Goal: Task Accomplishment & Management: Manage account settings

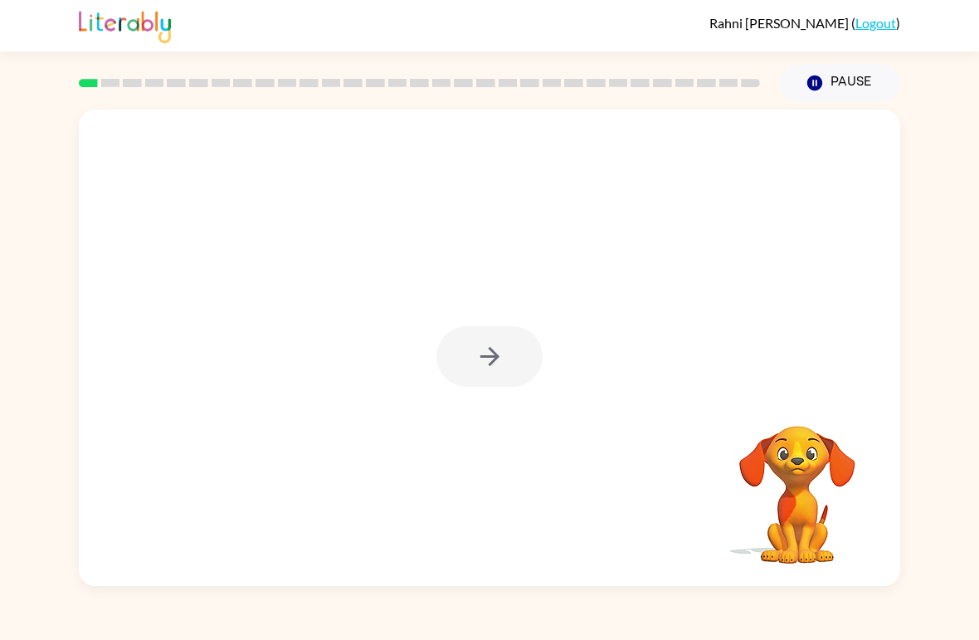
click at [1, 343] on div "Your browser must support playing .mp4 files to use Literably. Please try using…" at bounding box center [489, 344] width 979 height 484
click at [510, 365] on button "button" at bounding box center [489, 356] width 106 height 61
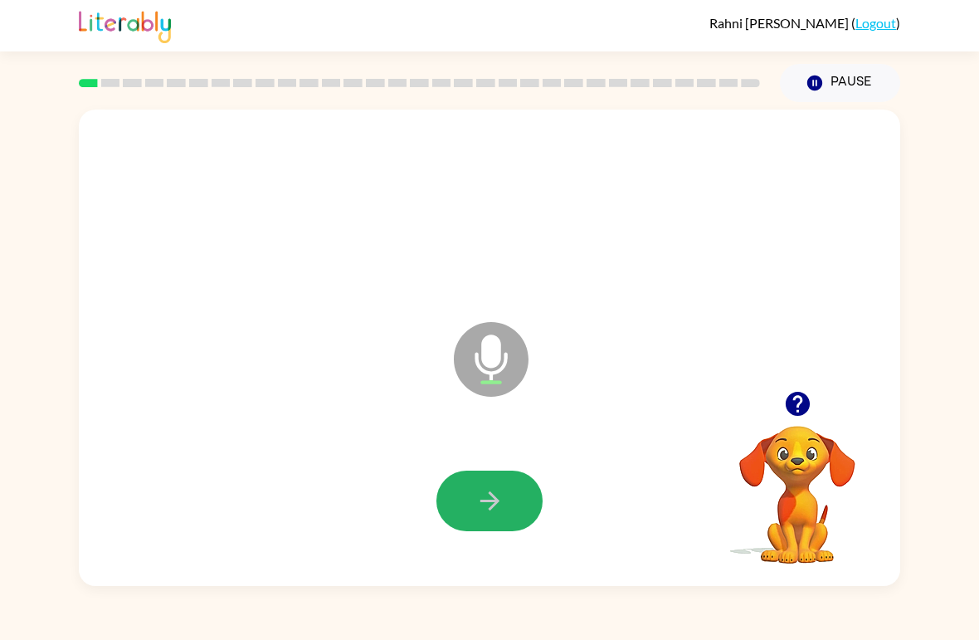
click at [514, 509] on button "button" at bounding box center [489, 500] width 106 height 61
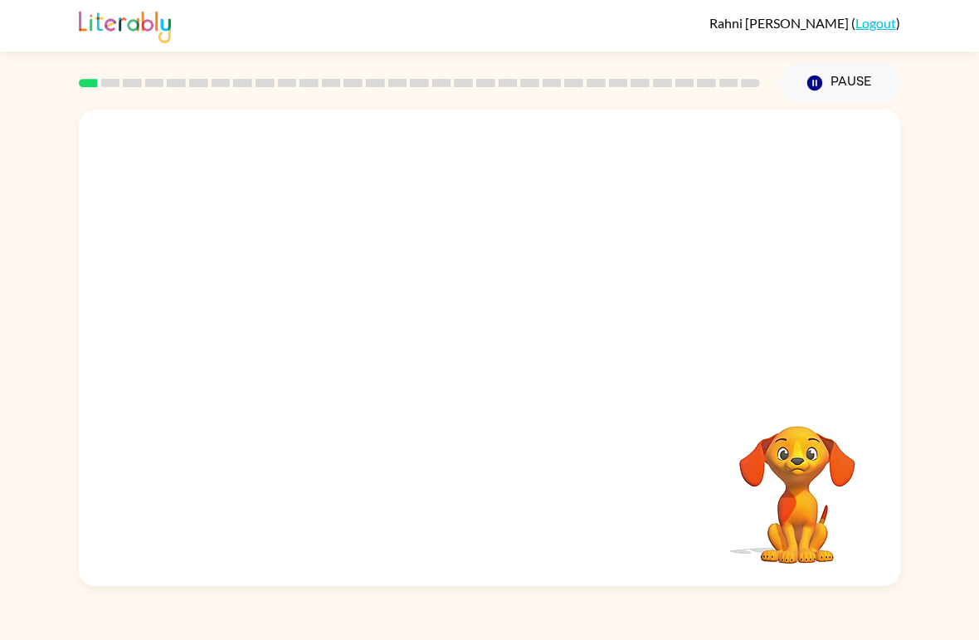
click at [976, 599] on div "Rahni Porter ( Logout ) Pause Pause Your browser must support playing .mp4 file…" at bounding box center [489, 320] width 979 height 640
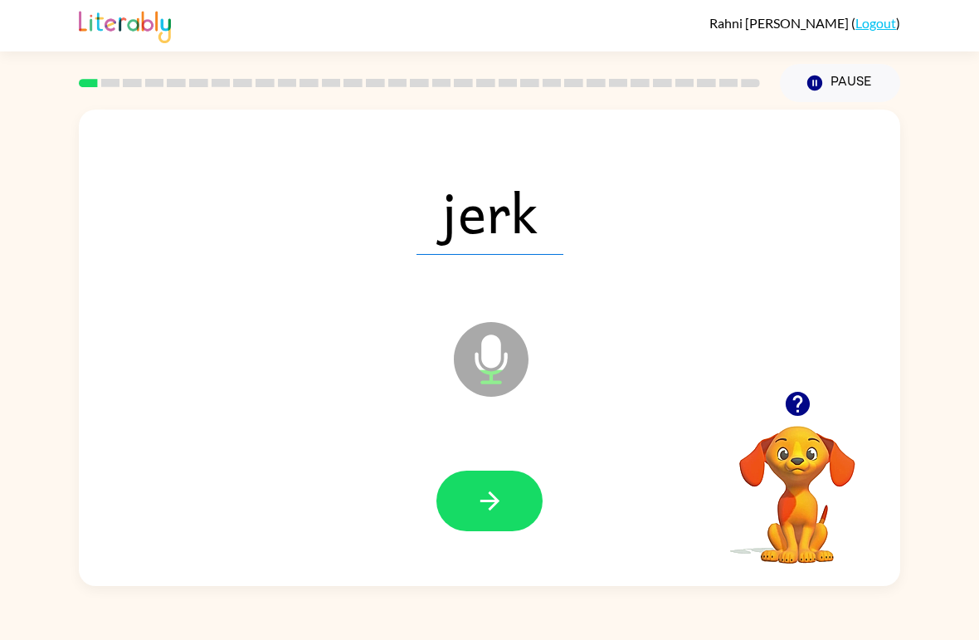
click at [483, 515] on icon "button" at bounding box center [489, 500] width 29 height 29
click at [498, 515] on icon "button" at bounding box center [489, 500] width 29 height 29
click at [494, 515] on icon "button" at bounding box center [489, 500] width 29 height 29
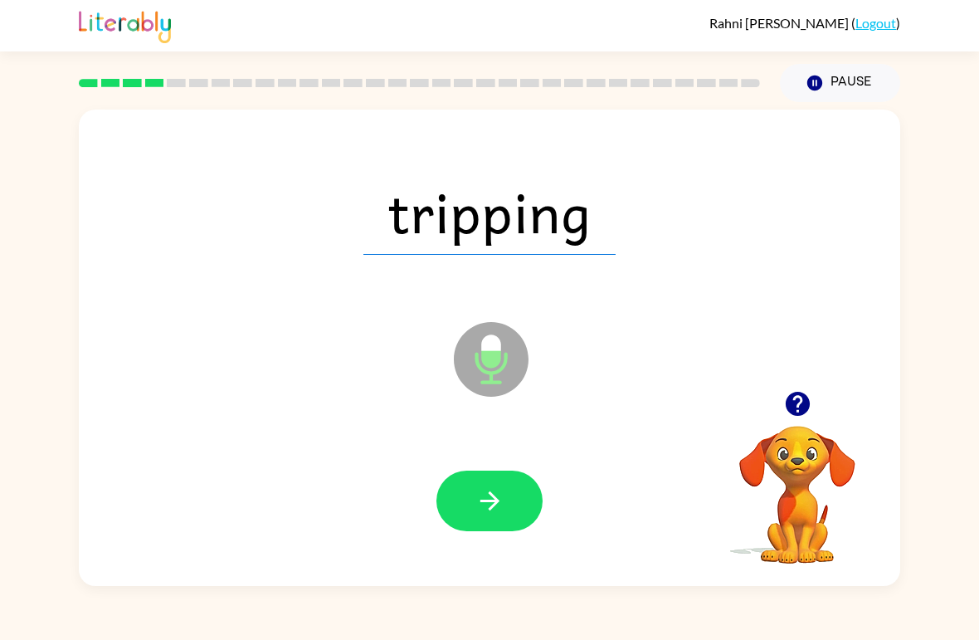
click at [487, 498] on icon "button" at bounding box center [489, 500] width 29 height 29
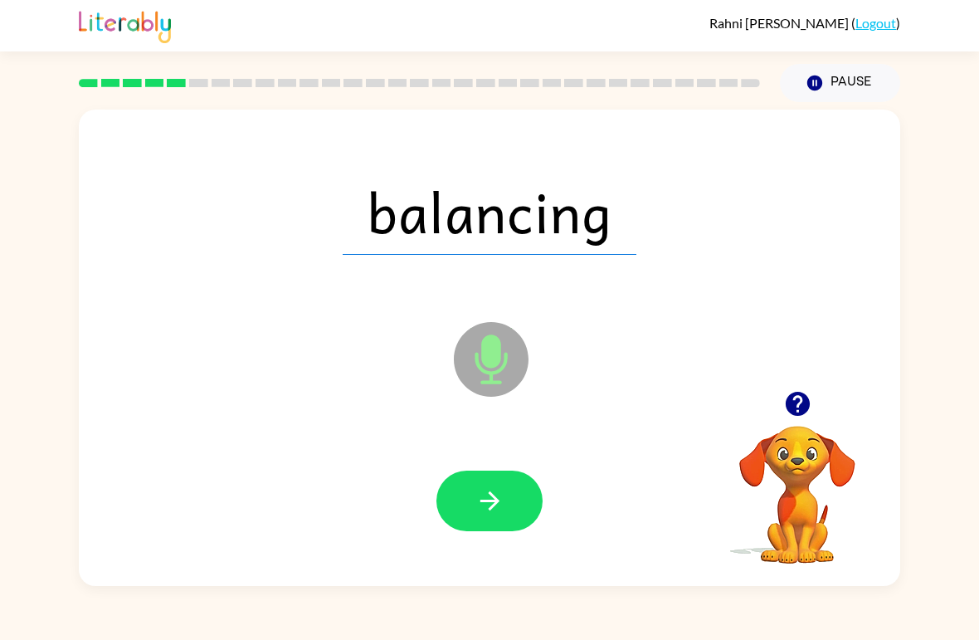
click at [498, 505] on icon "button" at bounding box center [489, 500] width 29 height 29
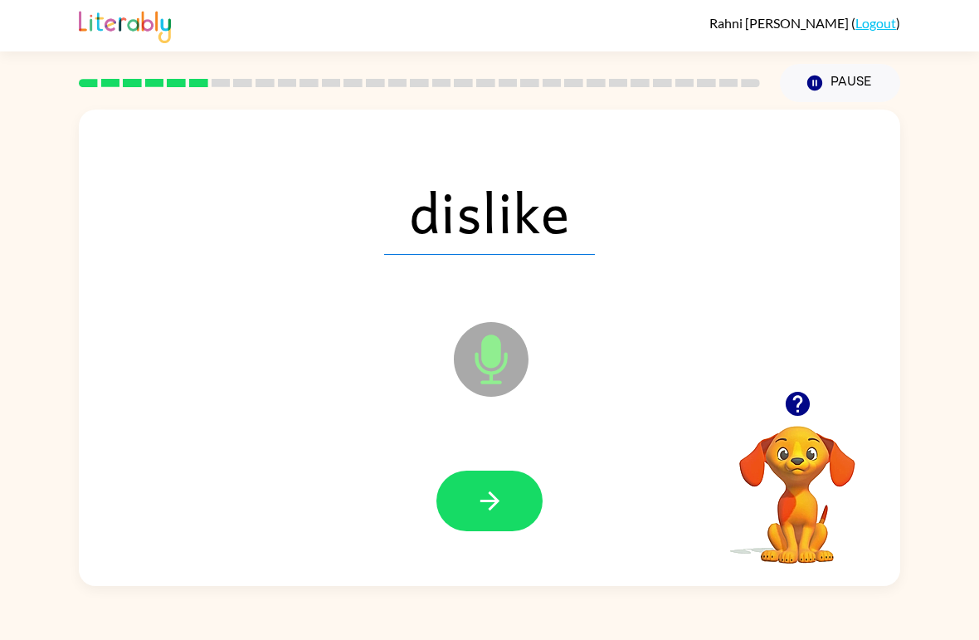
click at [508, 504] on button "button" at bounding box center [489, 500] width 106 height 61
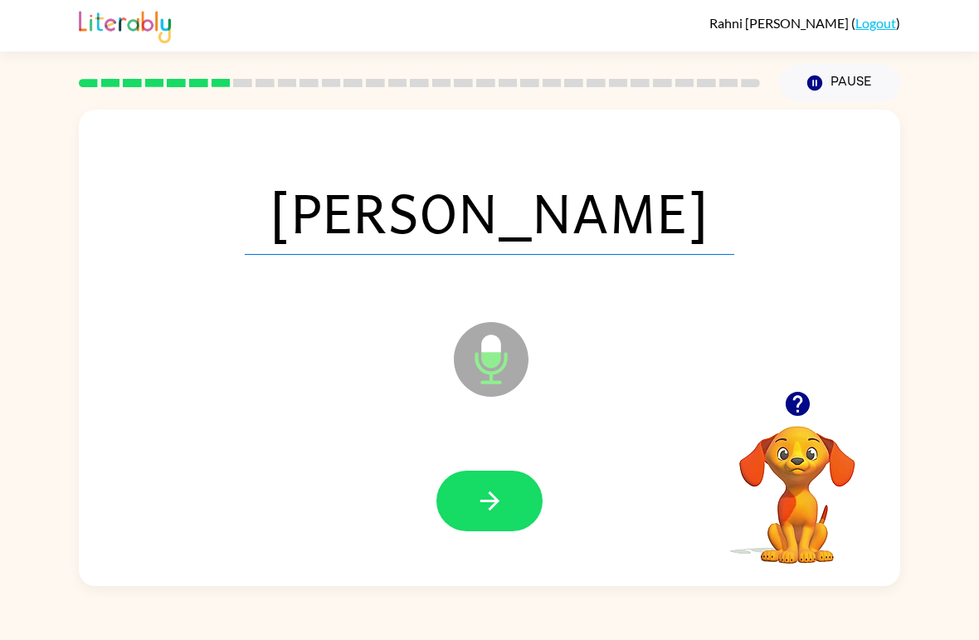
click at [514, 491] on button "button" at bounding box center [489, 500] width 106 height 61
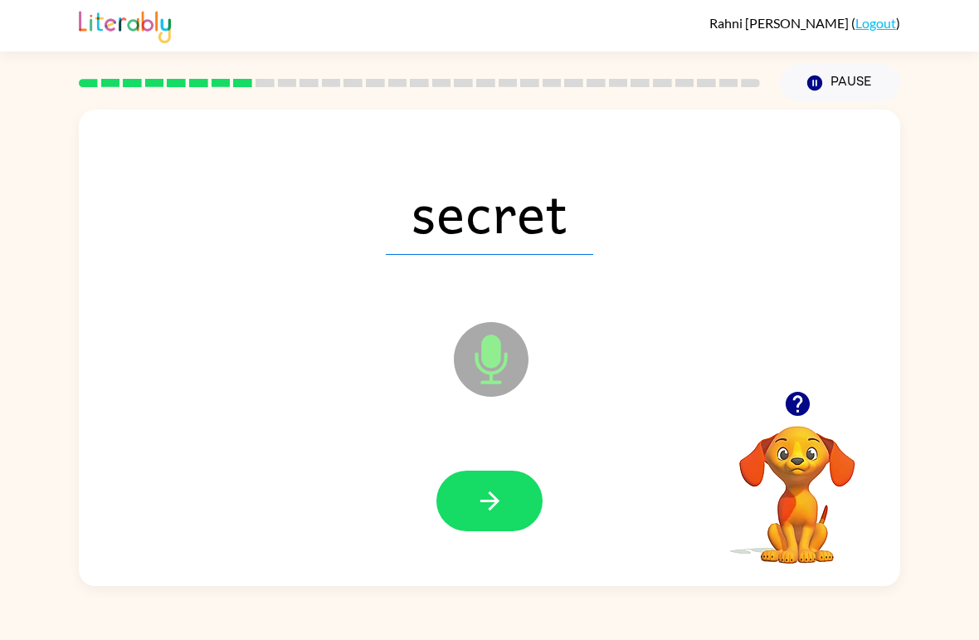
click at [518, 512] on button "button" at bounding box center [489, 500] width 106 height 61
click at [515, 501] on button "button" at bounding box center [489, 500] width 106 height 61
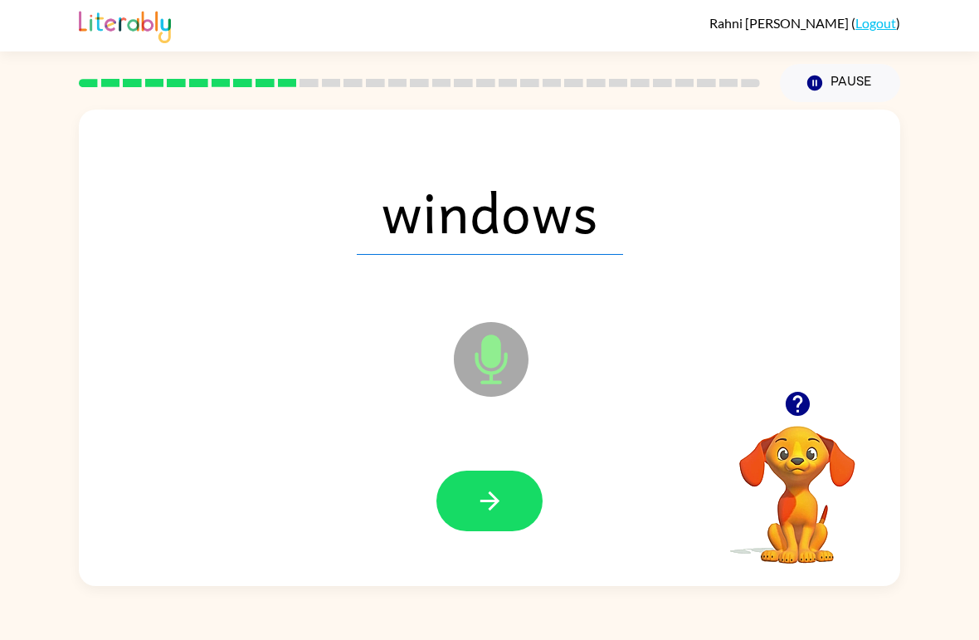
click at [511, 491] on button "button" at bounding box center [489, 500] width 106 height 61
click at [502, 496] on icon "button" at bounding box center [489, 500] width 29 height 29
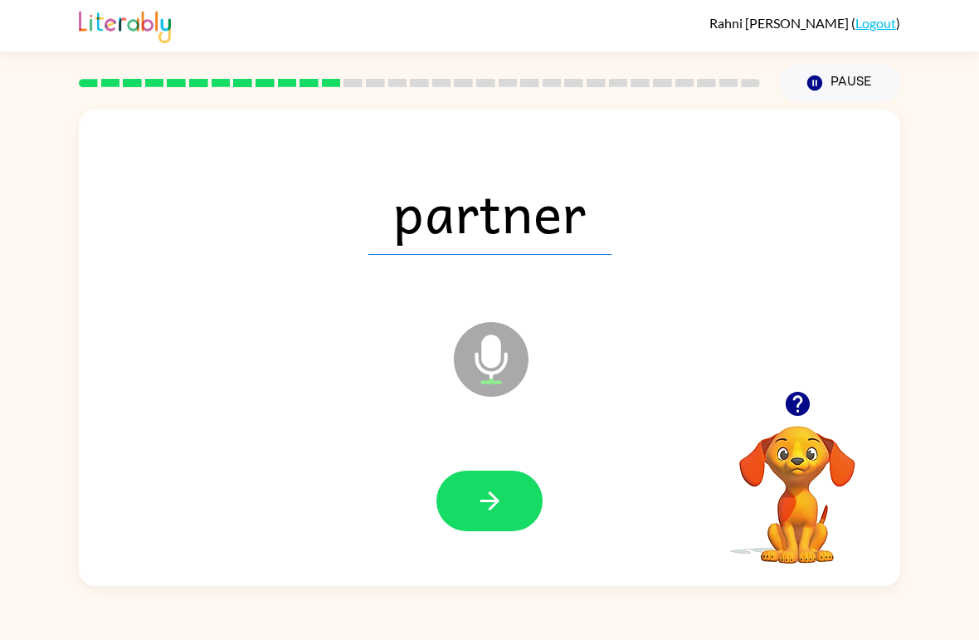
click at [490, 519] on button "button" at bounding box center [489, 500] width 106 height 61
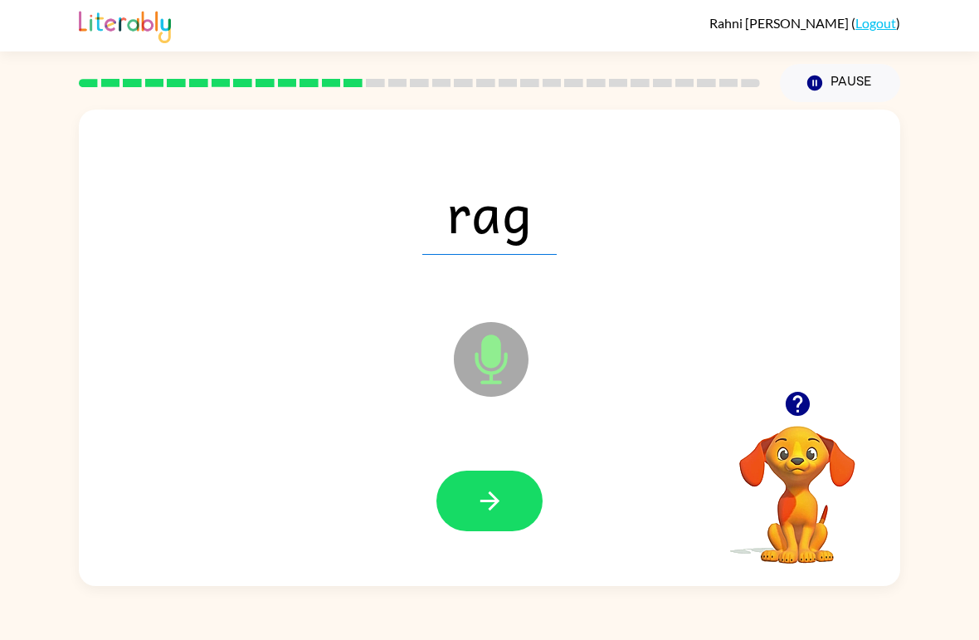
click at [522, 518] on button "button" at bounding box center [489, 500] width 106 height 61
click at [509, 513] on button "button" at bounding box center [489, 500] width 106 height 61
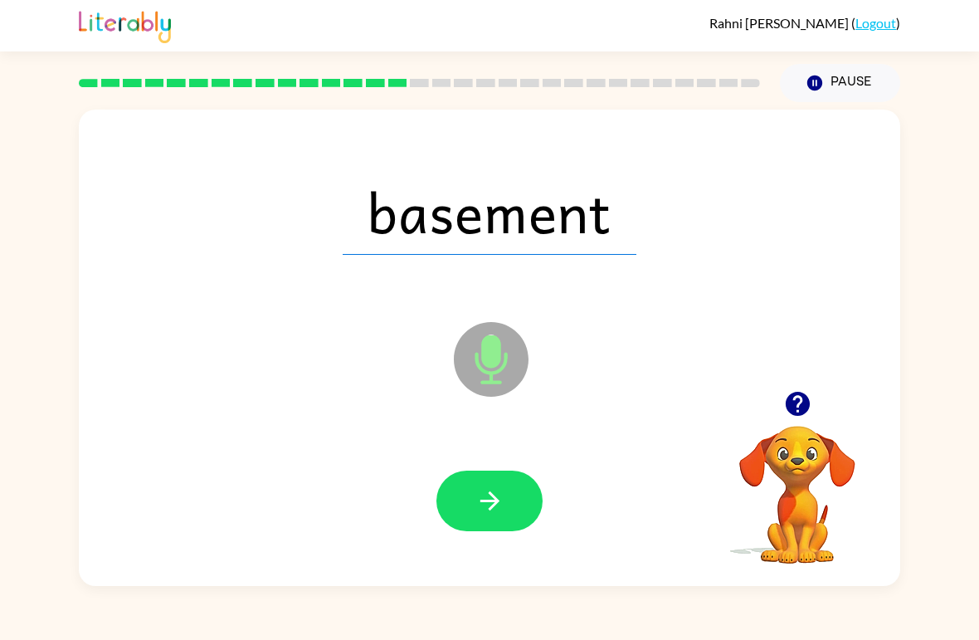
click at [493, 517] on button "button" at bounding box center [489, 500] width 106 height 61
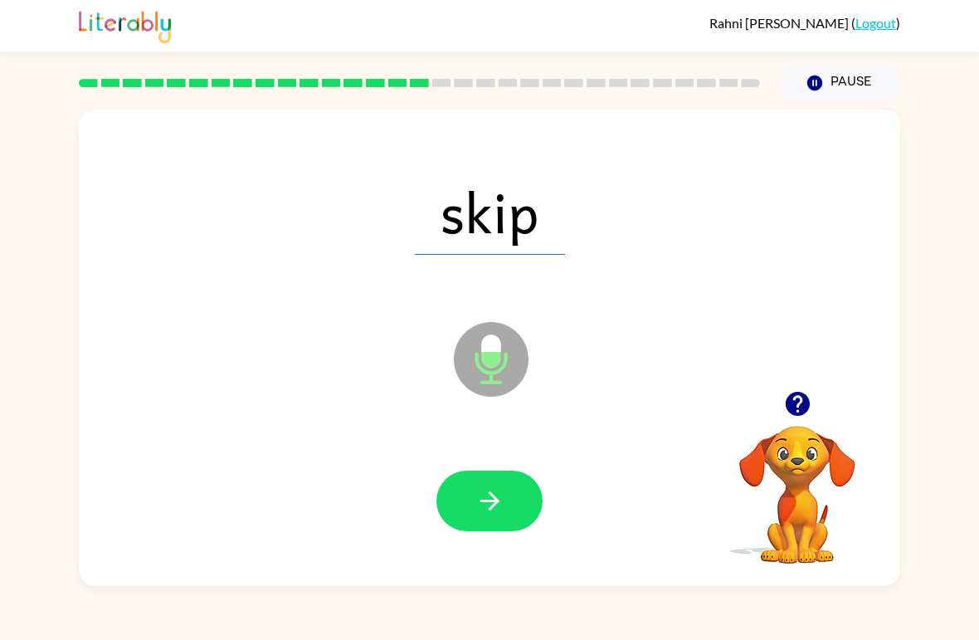
click at [528, 505] on button "button" at bounding box center [489, 500] width 106 height 61
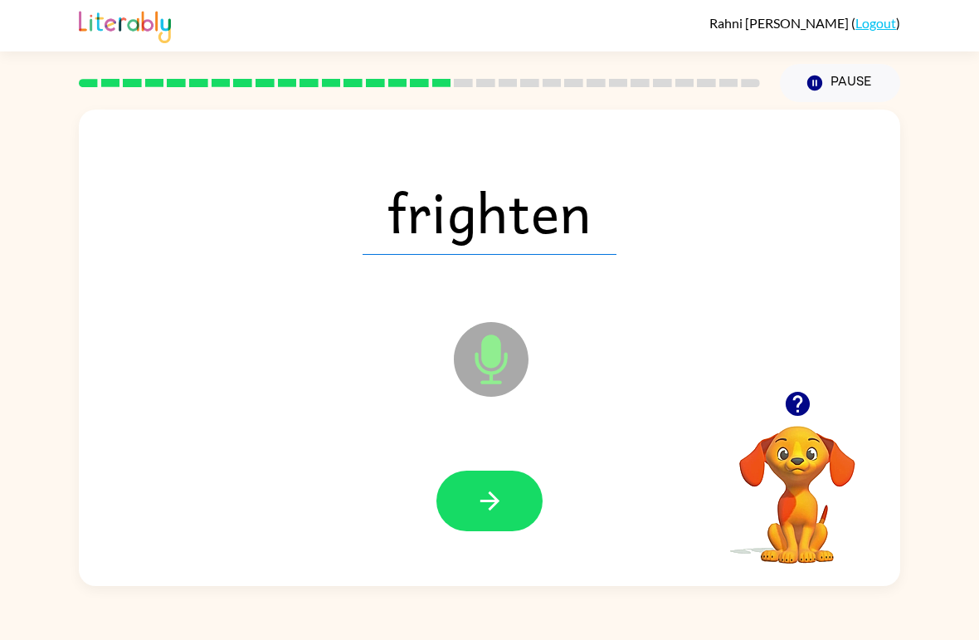
click at [505, 494] on button "button" at bounding box center [489, 500] width 106 height 61
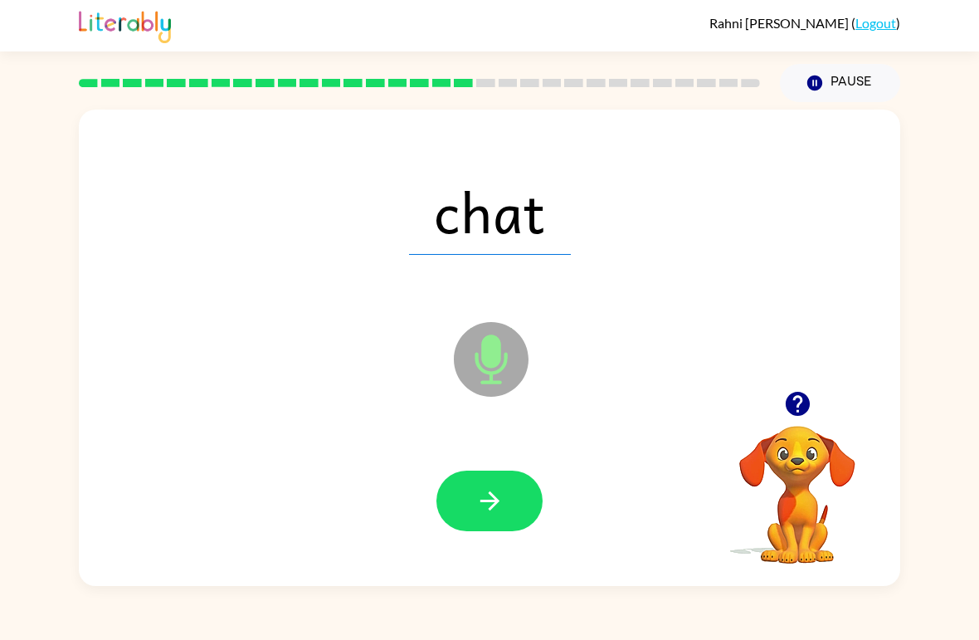
click at [525, 488] on button "button" at bounding box center [489, 500] width 106 height 61
click at [526, 515] on button "button" at bounding box center [489, 500] width 106 height 61
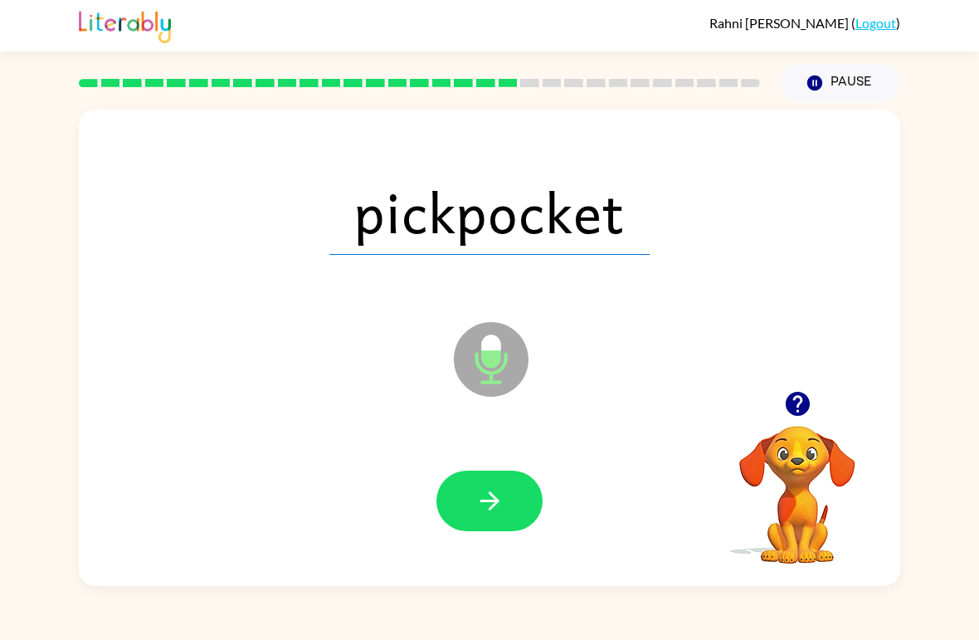
click at [520, 488] on button "button" at bounding box center [489, 500] width 106 height 61
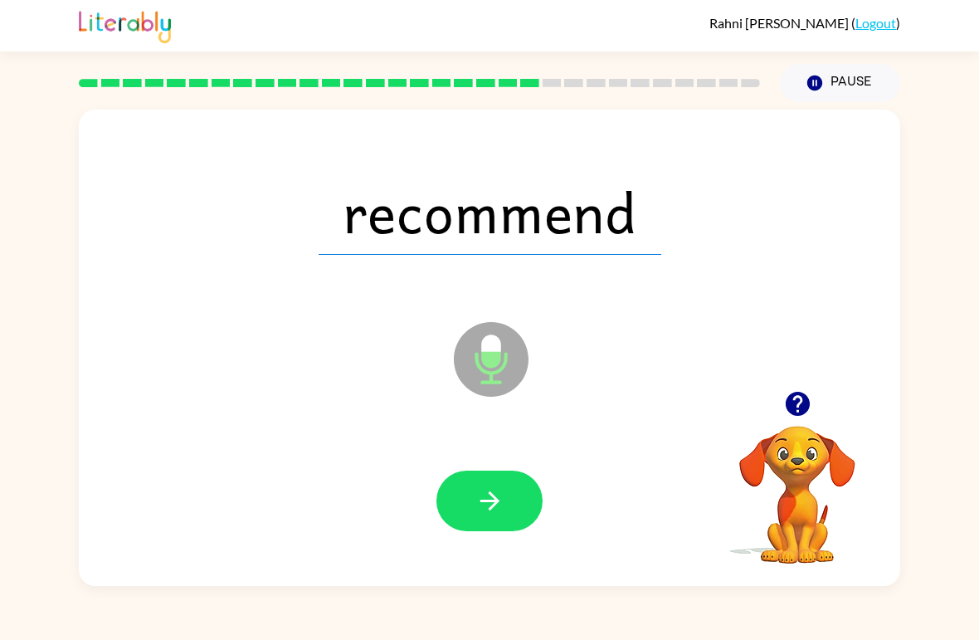
click at [509, 503] on button "button" at bounding box center [489, 500] width 106 height 61
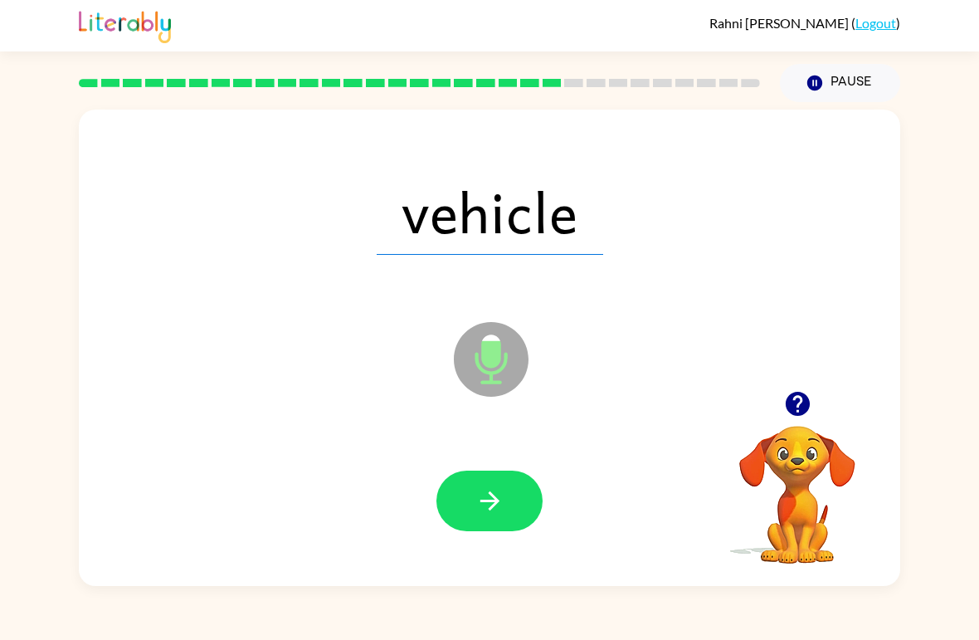
click at [512, 507] on button "button" at bounding box center [489, 500] width 106 height 61
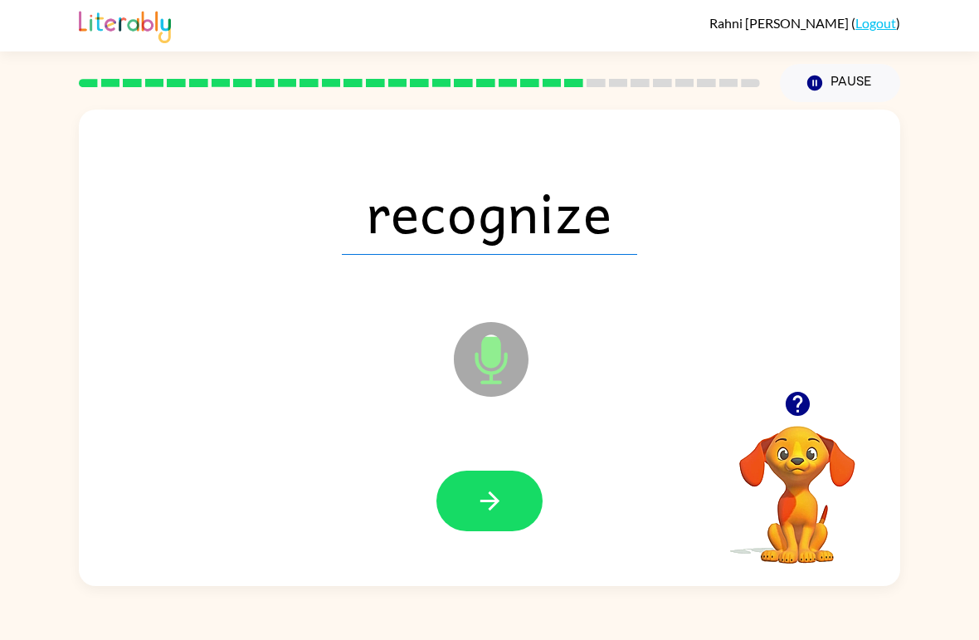
click at [509, 518] on button "button" at bounding box center [489, 500] width 106 height 61
click at [487, 520] on button "button" at bounding box center [489, 500] width 106 height 61
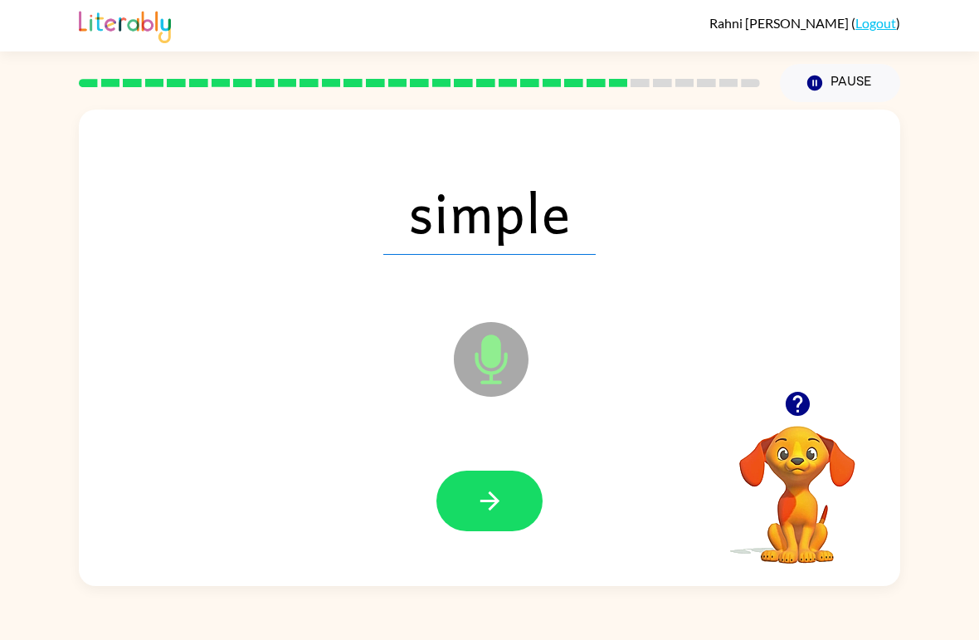
click at [498, 496] on icon "button" at bounding box center [489, 500] width 29 height 29
click at [516, 492] on button "button" at bounding box center [489, 500] width 106 height 61
click at [528, 513] on button "button" at bounding box center [489, 500] width 106 height 61
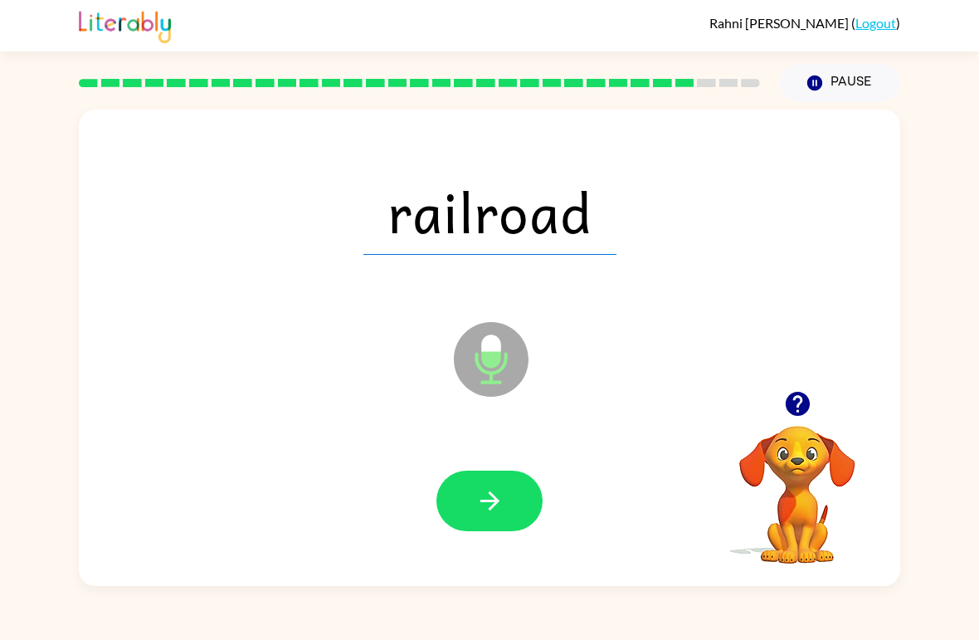
click at [513, 508] on button "button" at bounding box center [489, 500] width 106 height 61
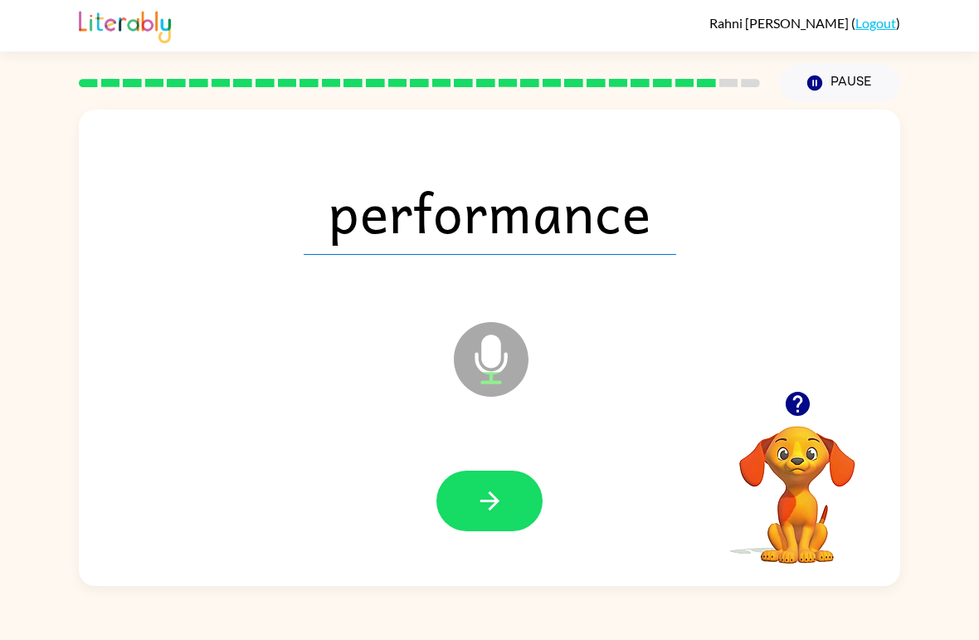
click at [524, 503] on button "button" at bounding box center [489, 500] width 106 height 61
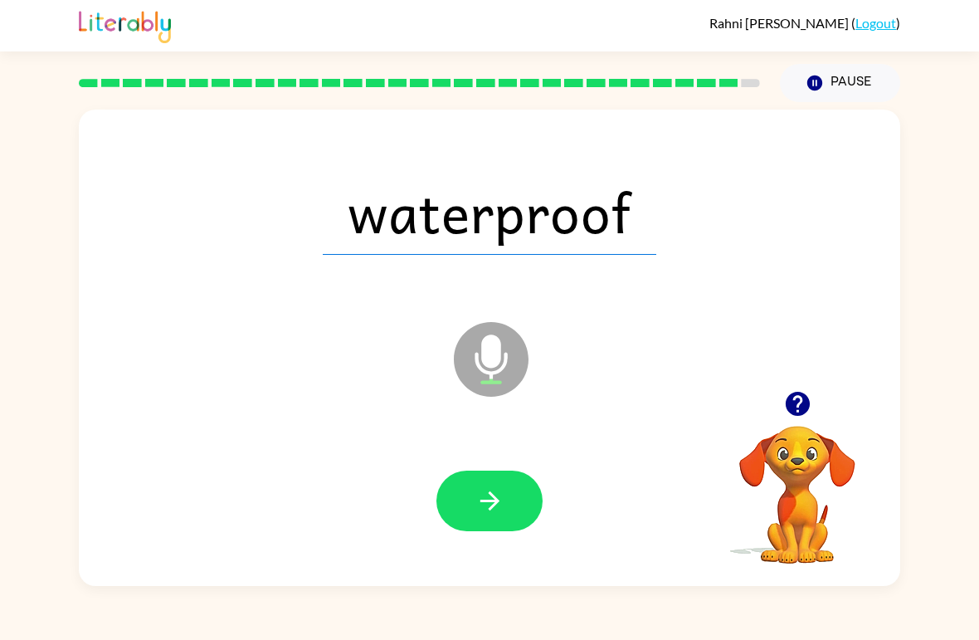
click at [499, 519] on button "button" at bounding box center [489, 500] width 106 height 61
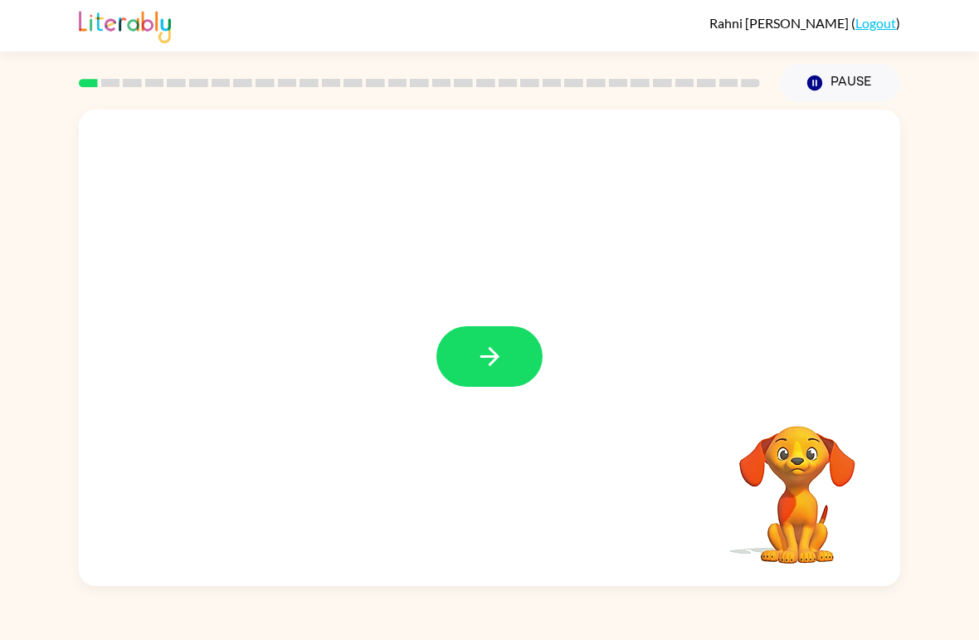
click at [518, 363] on button "button" at bounding box center [489, 356] width 106 height 61
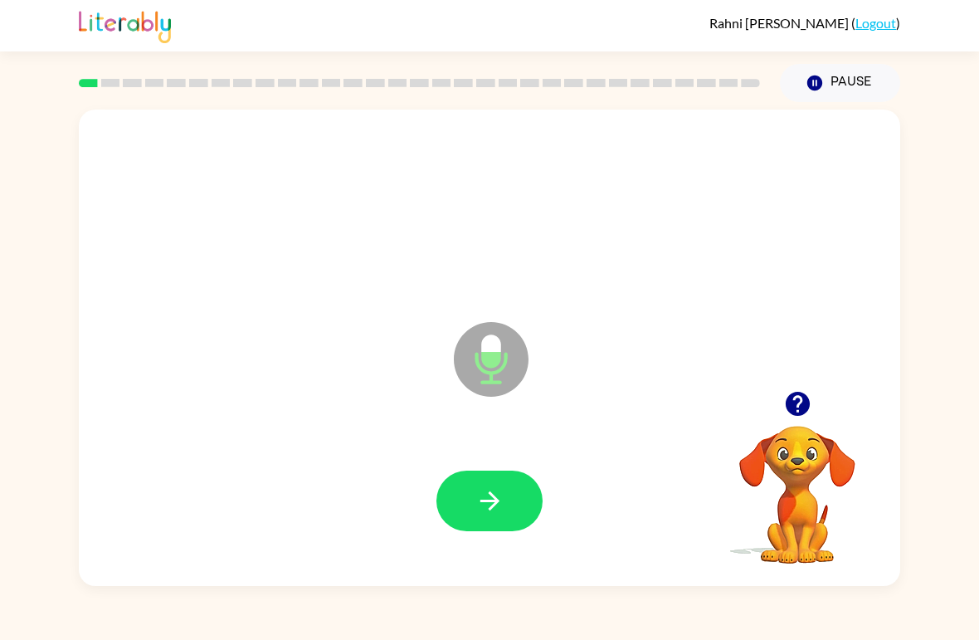
click at [508, 509] on button "button" at bounding box center [489, 500] width 106 height 61
click at [504, 504] on icon "button" at bounding box center [489, 500] width 29 height 29
click at [516, 501] on button "button" at bounding box center [489, 500] width 106 height 61
click at [530, 485] on button "button" at bounding box center [489, 500] width 106 height 61
click at [474, 520] on button "button" at bounding box center [489, 500] width 106 height 61
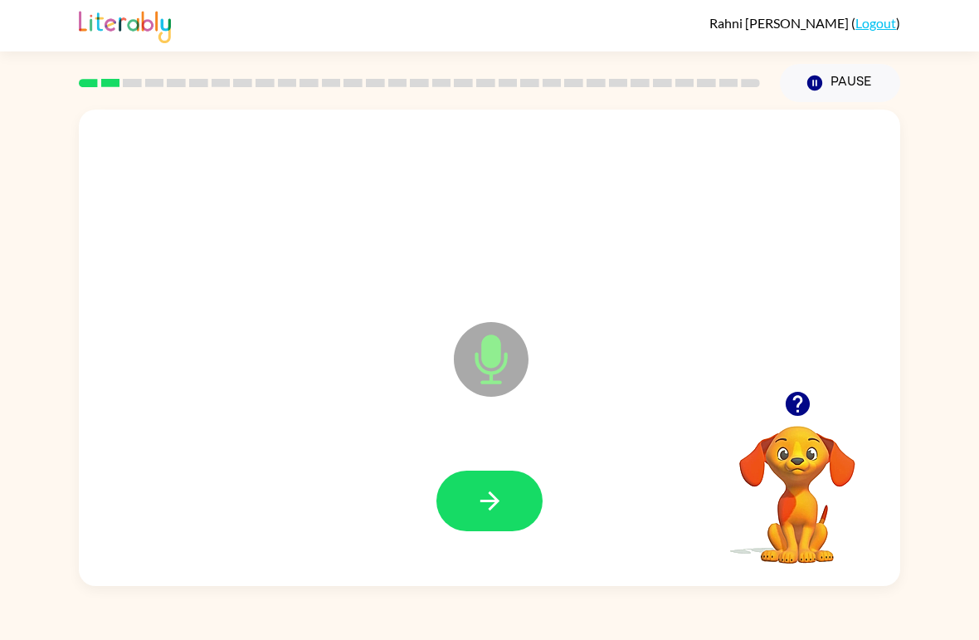
click at [485, 504] on icon "button" at bounding box center [489, 500] width 29 height 29
click at [457, 504] on button "button" at bounding box center [489, 500] width 106 height 61
click at [510, 505] on button "button" at bounding box center [489, 500] width 106 height 61
click at [506, 513] on button "button" at bounding box center [489, 500] width 106 height 61
click at [813, 397] on button "button" at bounding box center [797, 403] width 42 height 42
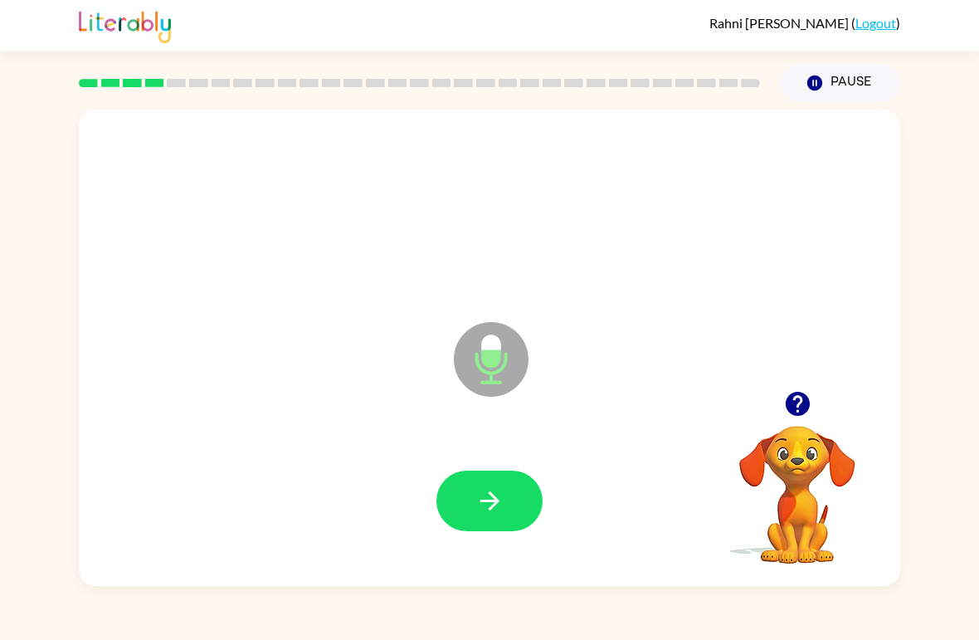
click at [493, 518] on button "button" at bounding box center [489, 500] width 106 height 61
click at [473, 500] on button "button" at bounding box center [489, 500] width 106 height 61
click at [758, 433] on video "Your browser must support playing .mp4 files to use Literably. Please try using…" at bounding box center [797, 483] width 166 height 166
click at [758, 432] on video "Your browser must support playing .mp4 files to use Literably. Please try using…" at bounding box center [797, 483] width 166 height 166
click at [796, 413] on icon "button" at bounding box center [797, 404] width 24 height 24
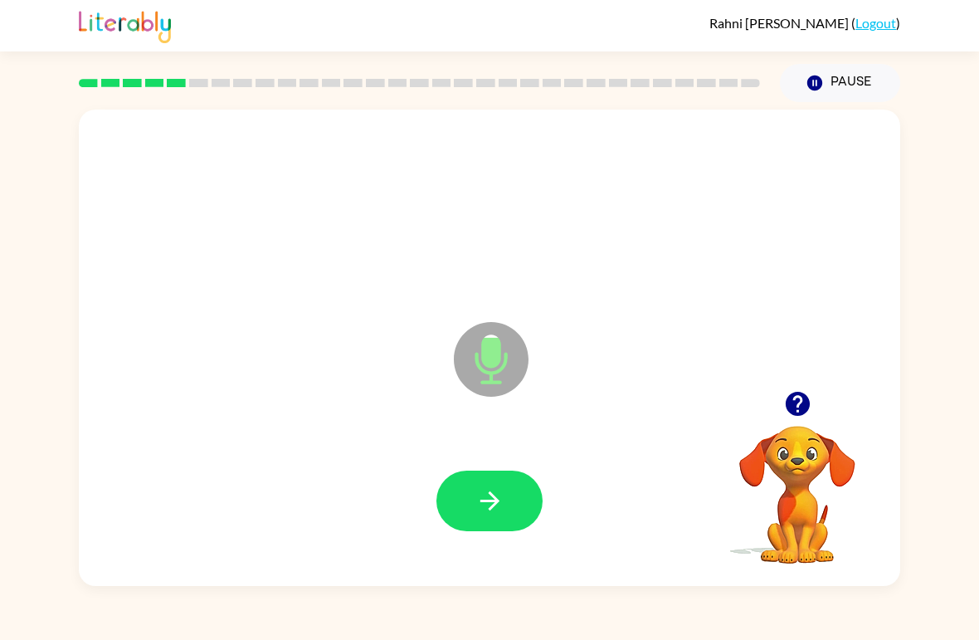
click at [508, 510] on button "button" at bounding box center [489, 500] width 106 height 61
click at [478, 526] on button "button" at bounding box center [489, 500] width 106 height 61
click at [504, 505] on icon "button" at bounding box center [489, 500] width 29 height 29
click at [510, 505] on button "button" at bounding box center [489, 500] width 106 height 61
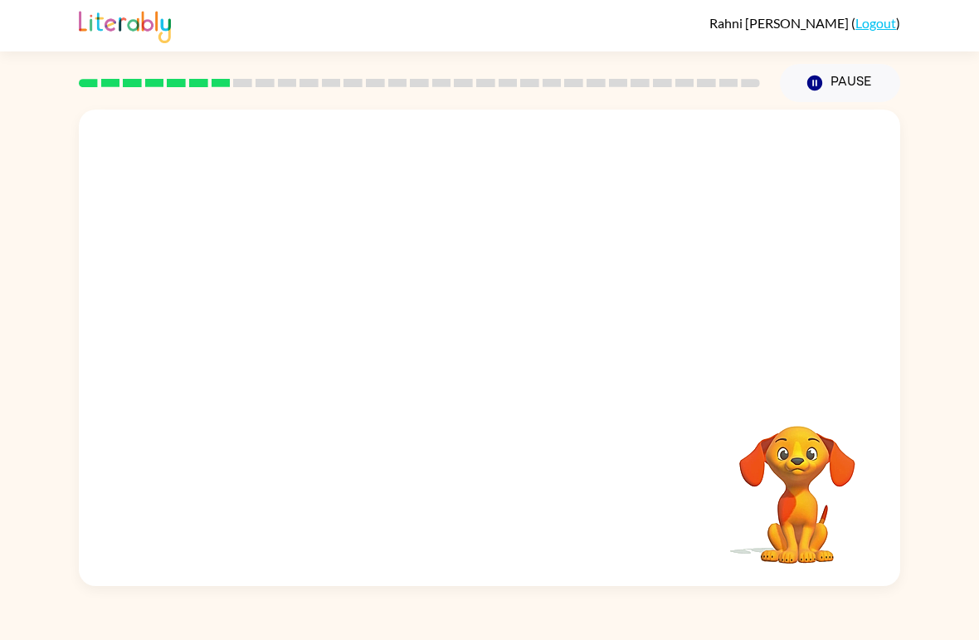
click at [509, 525] on div "Your browser must support playing .mp4 files to use Literably. Please try using…" at bounding box center [489, 347] width 821 height 476
click at [504, 521] on div "Your browser must support playing .mp4 files to use Literably. Please try using…" at bounding box center [489, 347] width 821 height 476
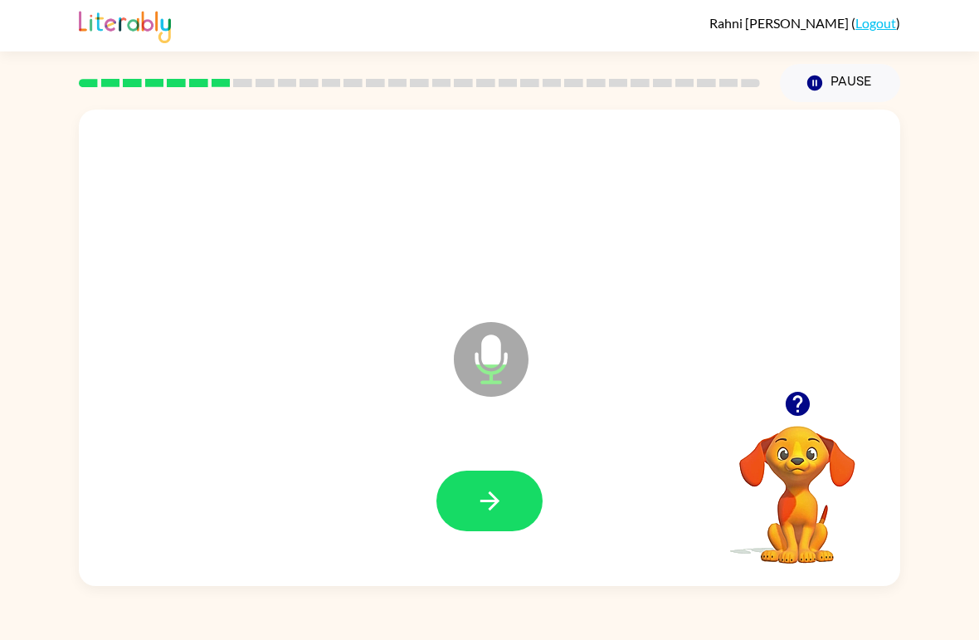
click at [538, 509] on button "button" at bounding box center [489, 500] width 106 height 61
click at [508, 505] on button "button" at bounding box center [489, 500] width 106 height 61
click at [504, 513] on button "button" at bounding box center [489, 500] width 106 height 61
click at [487, 504] on icon "button" at bounding box center [489, 500] width 29 height 29
click at [769, 404] on div at bounding box center [797, 403] width 166 height 42
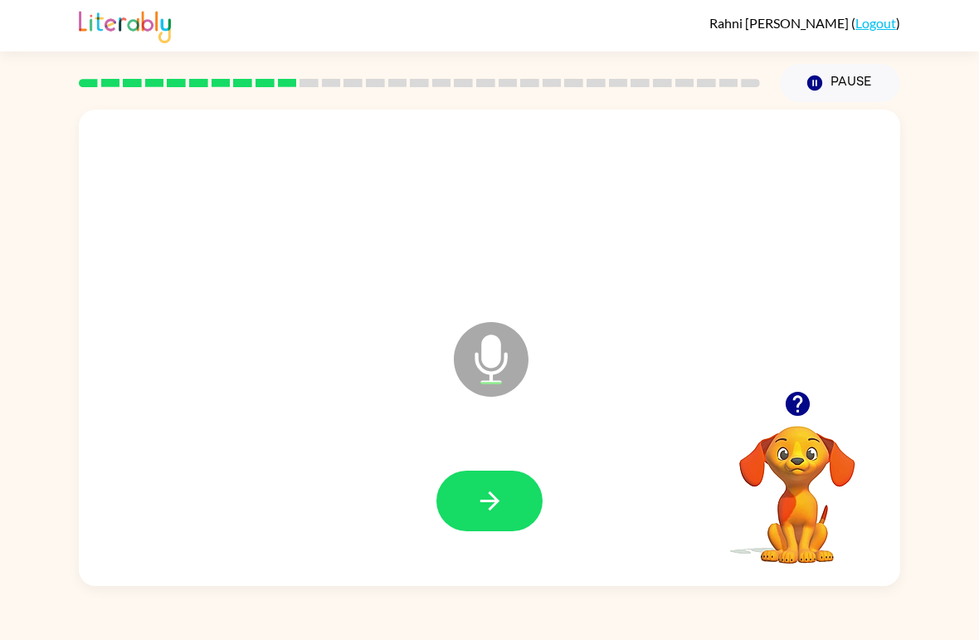
click at [768, 403] on div at bounding box center [797, 403] width 166 height 42
click at [796, 399] on icon "button" at bounding box center [797, 404] width 24 height 24
click at [805, 410] on icon "button" at bounding box center [797, 404] width 24 height 24
click at [504, 505] on icon "button" at bounding box center [489, 500] width 29 height 29
click at [515, 494] on button "button" at bounding box center [489, 500] width 106 height 61
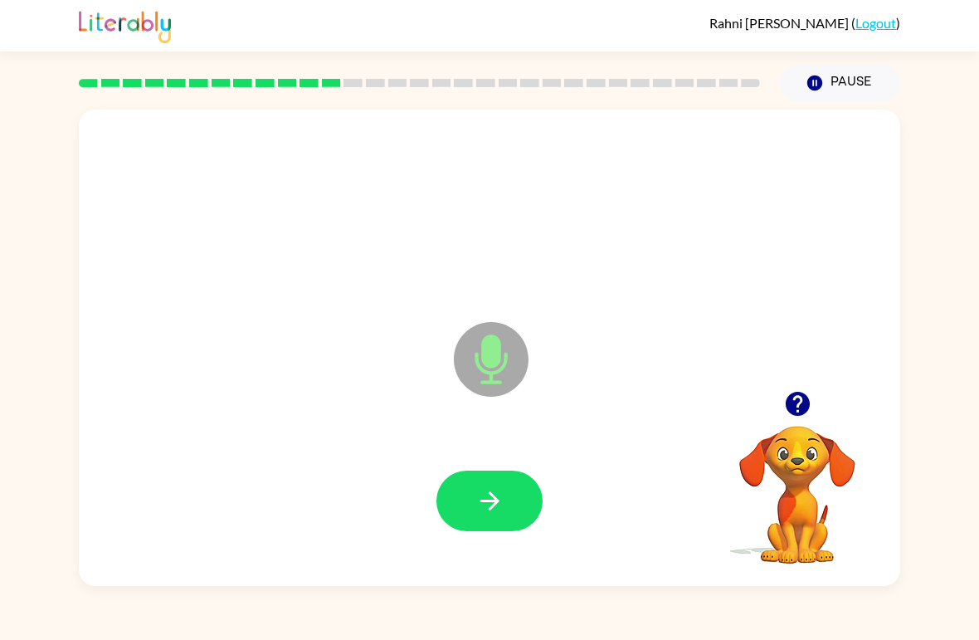
click at [513, 510] on button "button" at bounding box center [489, 500] width 106 height 61
click at [800, 400] on icon "button" at bounding box center [797, 403] width 29 height 29
click at [536, 509] on button "button" at bounding box center [489, 500] width 106 height 61
click at [492, 492] on icon "button" at bounding box center [489, 500] width 29 height 29
click at [490, 509] on icon "button" at bounding box center [488, 500] width 19 height 19
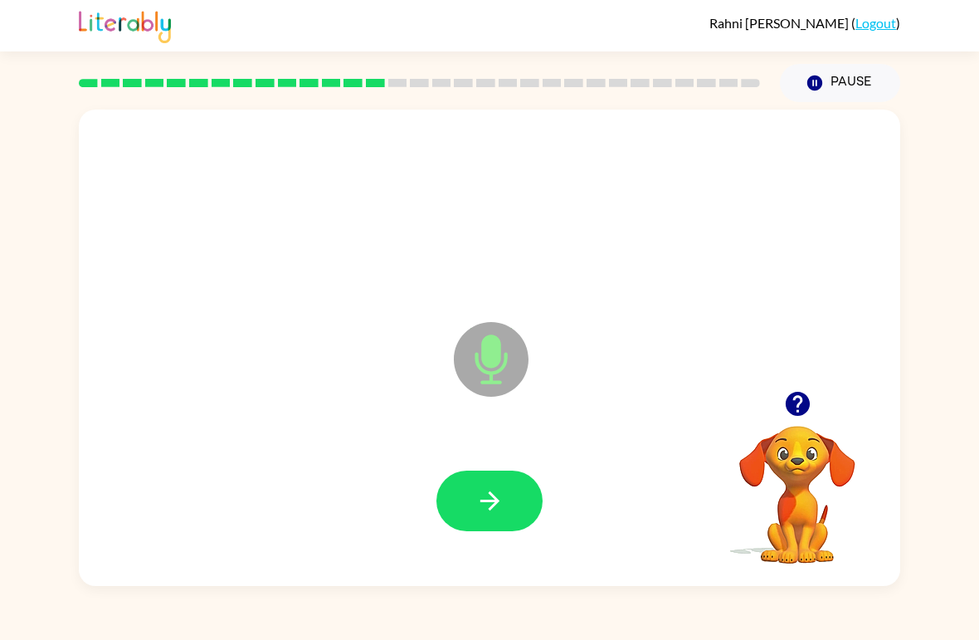
click at [502, 513] on icon "button" at bounding box center [489, 500] width 29 height 29
click at [547, 492] on div at bounding box center [489, 501] width 788 height 137
click at [489, 501] on icon "button" at bounding box center [488, 500] width 19 height 19
click at [484, 504] on icon "button" at bounding box center [489, 500] width 29 height 29
click at [494, 503] on icon "button" at bounding box center [488, 500] width 19 height 19
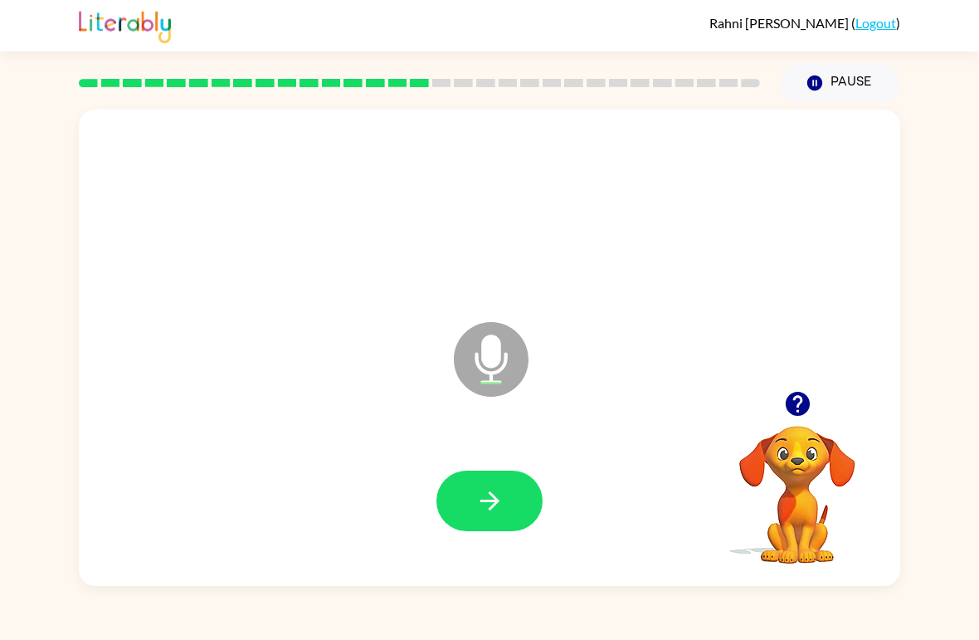
click at [783, 404] on icon "button" at bounding box center [797, 403] width 29 height 29
click at [498, 531] on button "button" at bounding box center [489, 500] width 106 height 61
click at [503, 498] on icon "button" at bounding box center [489, 500] width 29 height 29
click at [510, 491] on button "button" at bounding box center [489, 500] width 106 height 61
click at [508, 496] on button "button" at bounding box center [489, 500] width 106 height 61
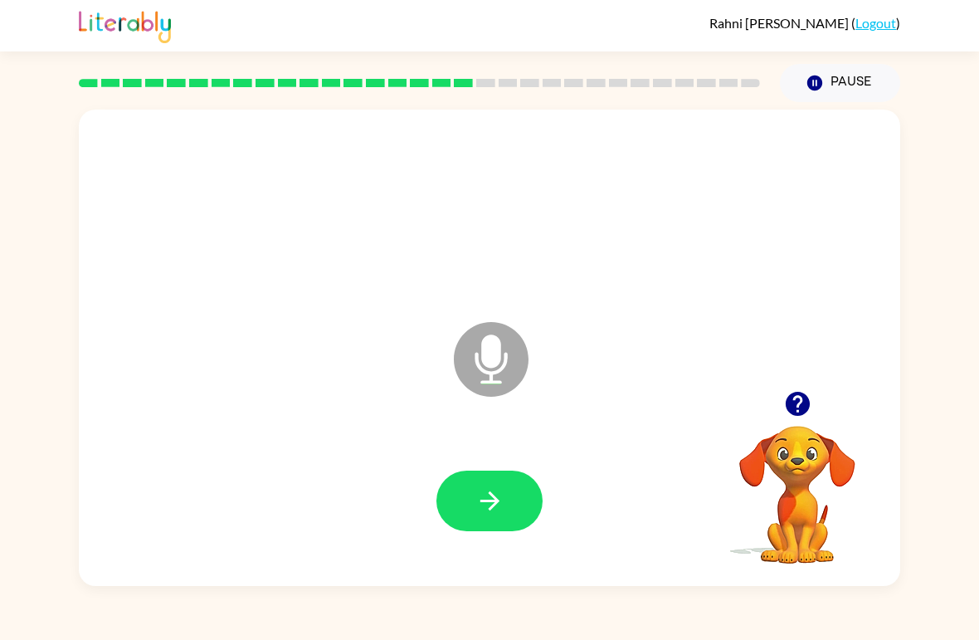
click at [791, 391] on icon "button" at bounding box center [797, 403] width 29 height 29
click at [520, 509] on button "button" at bounding box center [489, 500] width 106 height 61
click at [814, 391] on button "button" at bounding box center [797, 403] width 42 height 42
click at [816, 393] on div "Microphone The Microphone is here when it is your turn to talk" at bounding box center [489, 347] width 821 height 476
click at [502, 499] on icon "button" at bounding box center [489, 500] width 29 height 29
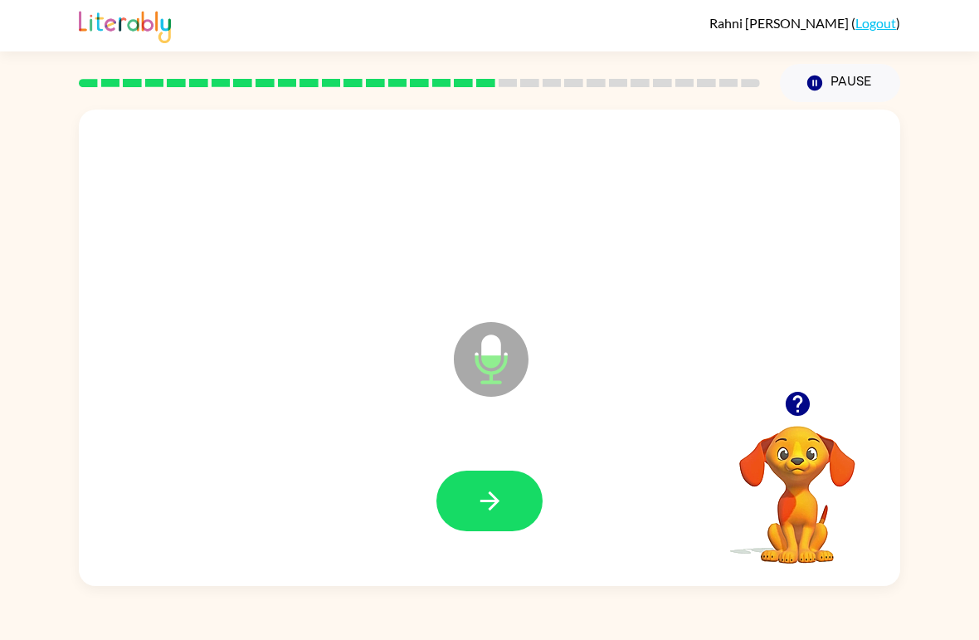
click at [477, 521] on button "button" at bounding box center [489, 500] width 106 height 61
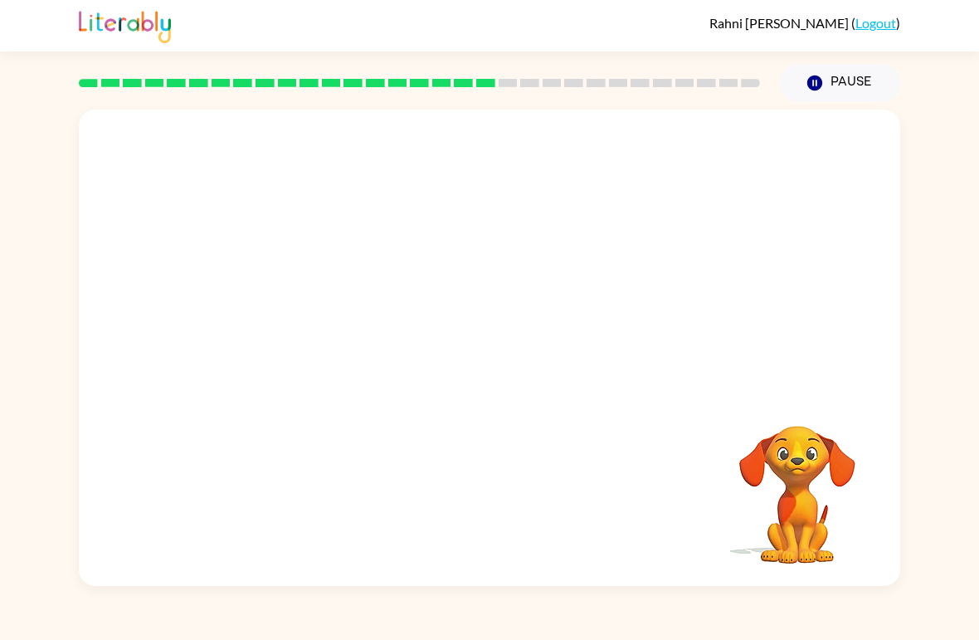
click at [14, 161] on div "Your browser must support playing .mp4 files to use Literably. Please try using…" at bounding box center [489, 344] width 979 height 484
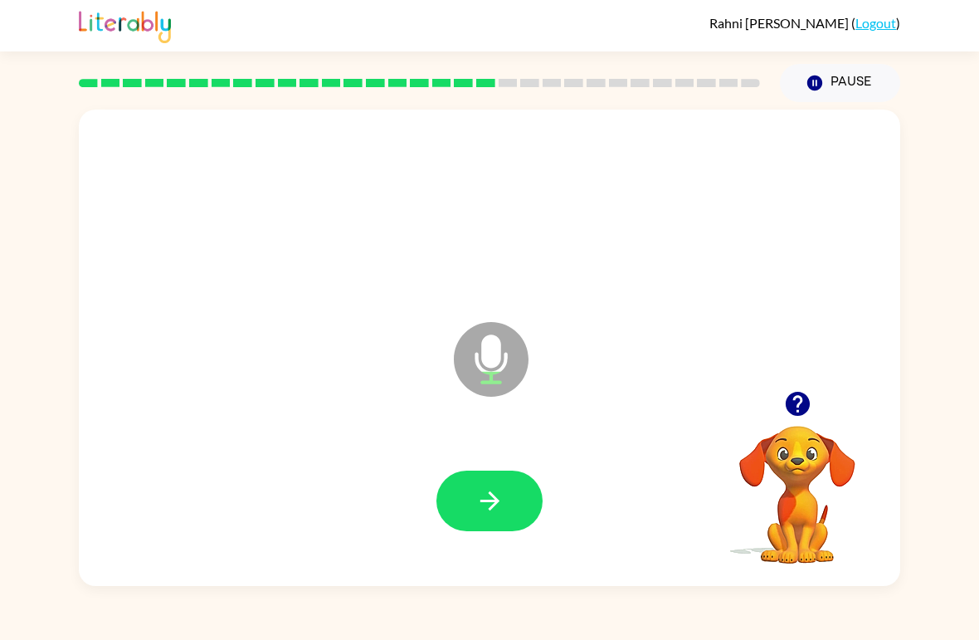
click at [505, 479] on button "button" at bounding box center [489, 500] width 106 height 61
click at [491, 492] on icon "button" at bounding box center [489, 500] width 29 height 29
click at [512, 499] on button "button" at bounding box center [489, 500] width 106 height 61
click at [512, 489] on button "button" at bounding box center [489, 500] width 106 height 61
click at [802, 396] on icon "button" at bounding box center [797, 404] width 24 height 24
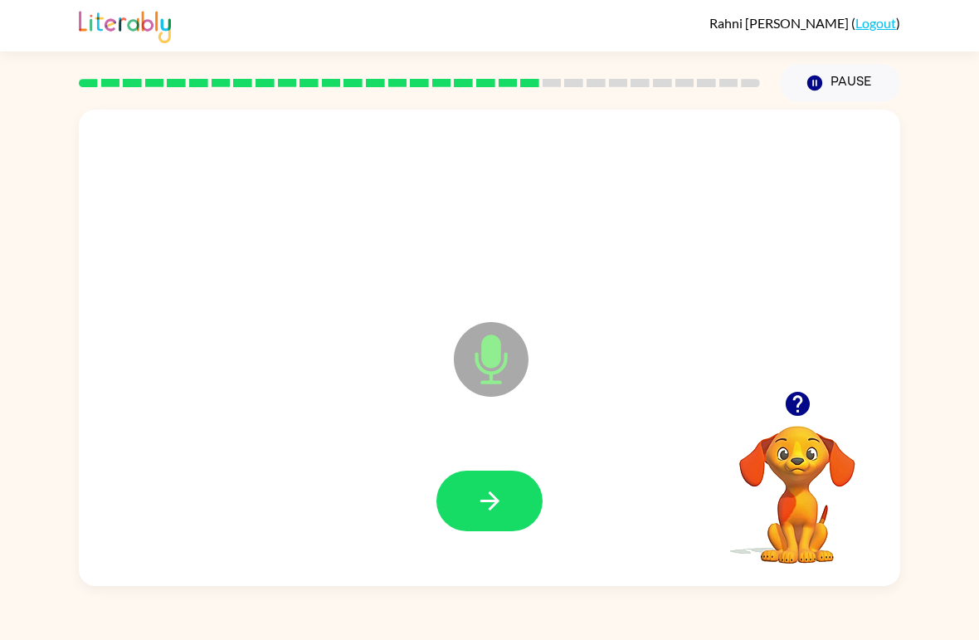
click at [518, 501] on button "button" at bounding box center [489, 500] width 106 height 61
click at [499, 488] on icon "button" at bounding box center [489, 500] width 29 height 29
click at [810, 417] on icon "button" at bounding box center [797, 403] width 29 height 29
click at [802, 418] on icon "button" at bounding box center [797, 403] width 29 height 29
click at [0, 49] on div "[PERSON_NAME] ( Logout )" at bounding box center [489, 25] width 979 height 51
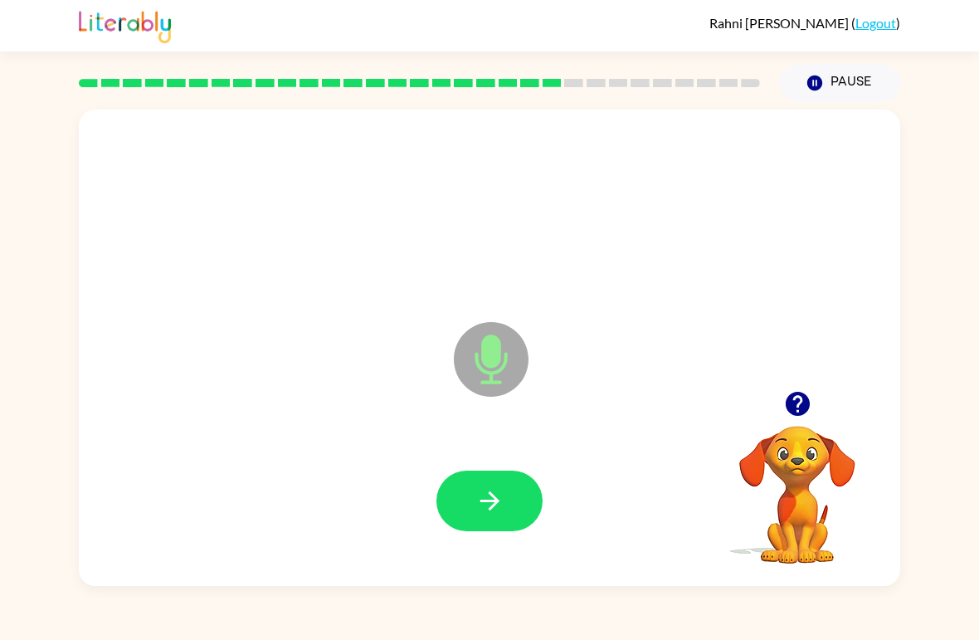
click at [815, 391] on div at bounding box center [797, 403] width 166 height 42
click at [824, 391] on div at bounding box center [797, 403] width 166 height 42
click at [816, 404] on button "button" at bounding box center [797, 403] width 42 height 42
click at [506, 508] on button "button" at bounding box center [489, 500] width 106 height 61
click at [800, 402] on icon "button" at bounding box center [797, 403] width 29 height 29
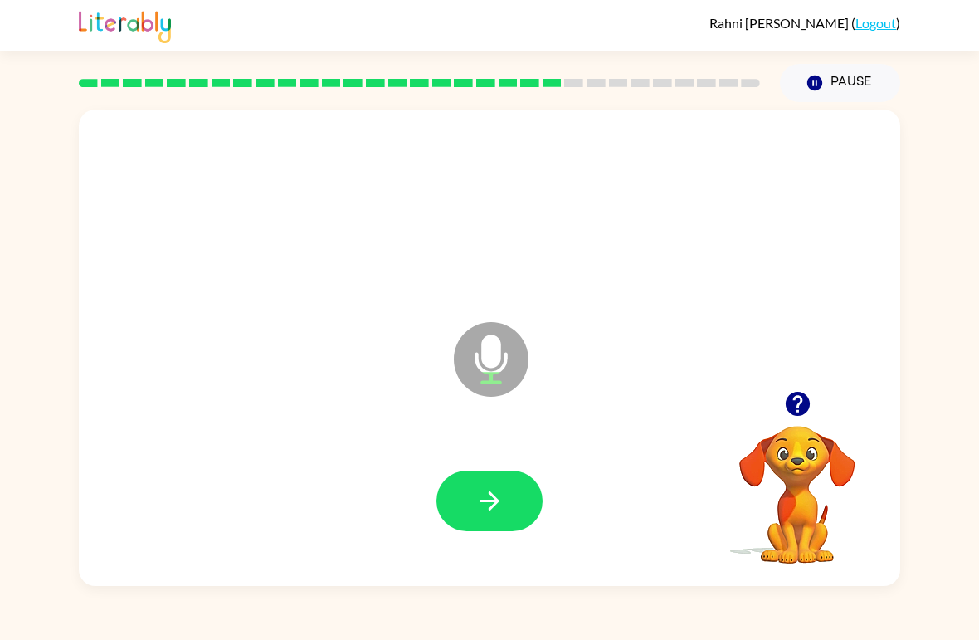
click at [475, 515] on icon "button" at bounding box center [489, 500] width 29 height 29
click at [474, 515] on div at bounding box center [489, 500] width 106 height 61
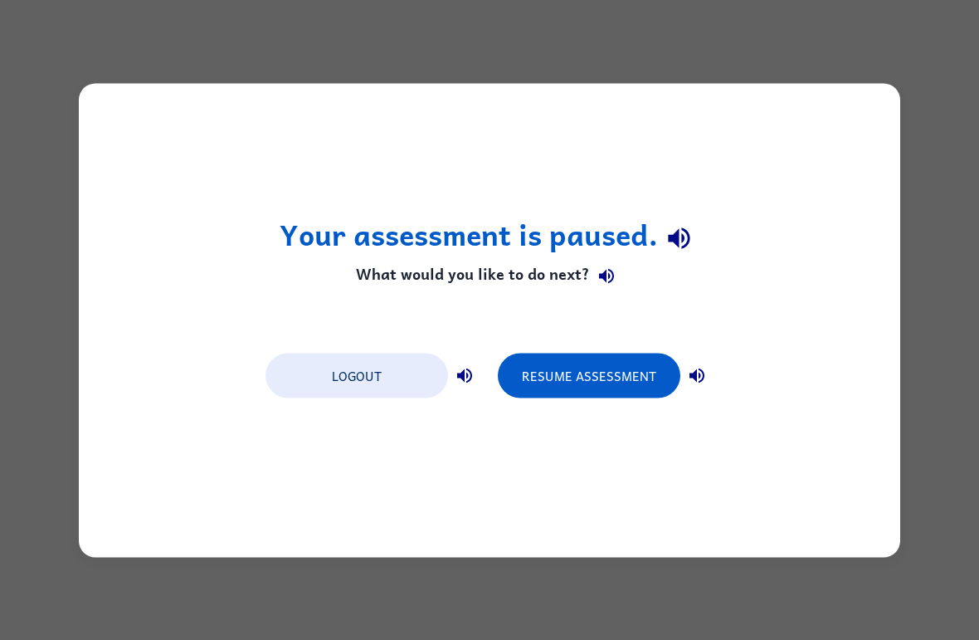
click at [366, 392] on button "Logout" at bounding box center [356, 375] width 182 height 45
